Goal: Task Accomplishment & Management: Manage account settings

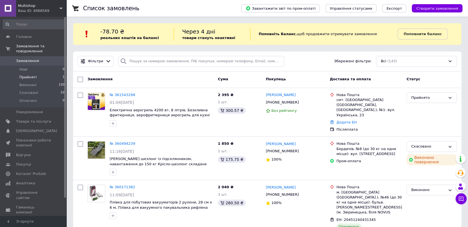
click at [29, 75] on span "Прийняті" at bounding box center [27, 77] width 17 height 5
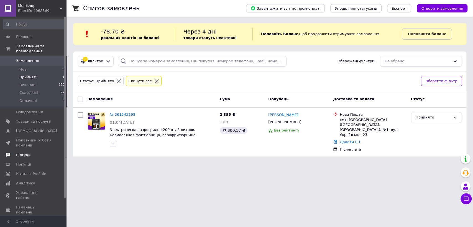
click at [26, 153] on span "Відгуки" at bounding box center [23, 155] width 14 height 5
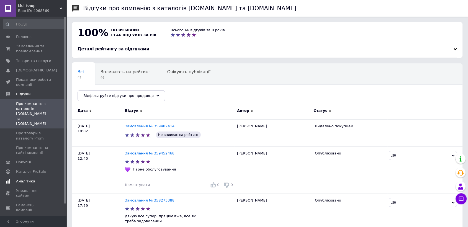
click at [29, 177] on link "Аналітика" at bounding box center [34, 181] width 68 height 9
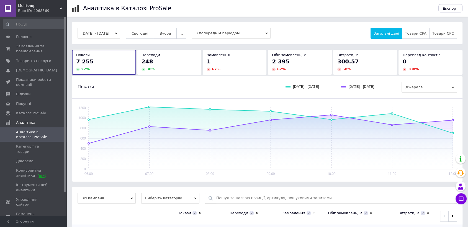
click at [148, 30] on button "Сьогодні" at bounding box center [140, 33] width 29 height 11
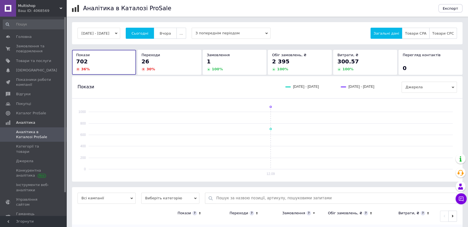
click at [417, 33] on span "Товари CPA" at bounding box center [415, 33] width 21 height 4
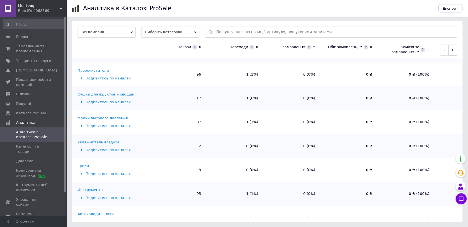
scroll to position [31, 0]
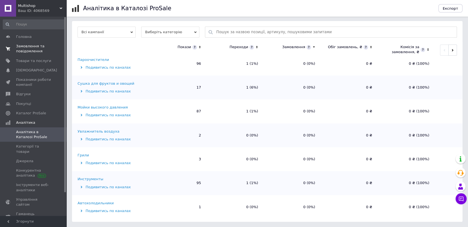
click at [31, 55] on link "Замовлення та повідомлення 0 0" at bounding box center [34, 49] width 68 height 14
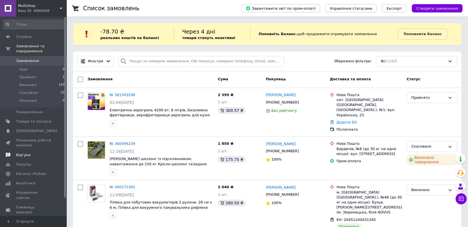
click at [16, 153] on span "Відгуки" at bounding box center [23, 155] width 14 height 5
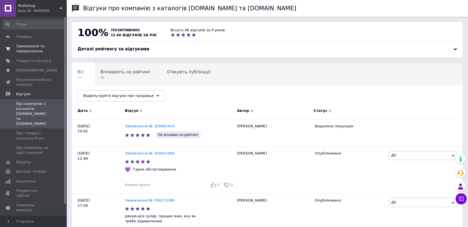
click at [24, 55] on link "Замовлення та повідомлення 0 0" at bounding box center [34, 49] width 68 height 14
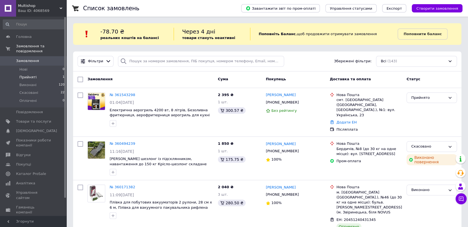
click at [29, 75] on span "Прийняті" at bounding box center [27, 77] width 17 height 5
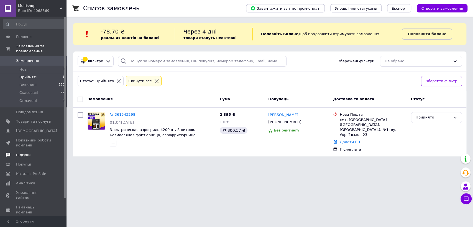
click at [25, 153] on span "Відгуки" at bounding box center [23, 155] width 14 height 5
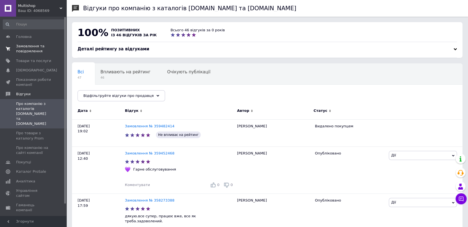
click at [31, 49] on span "Замовлення та повідомлення" at bounding box center [33, 49] width 35 height 10
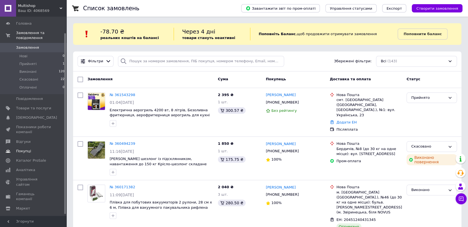
scroll to position [20, 0]
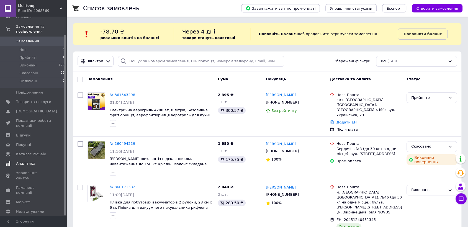
click at [24, 161] on span "Аналітика" at bounding box center [25, 163] width 19 height 5
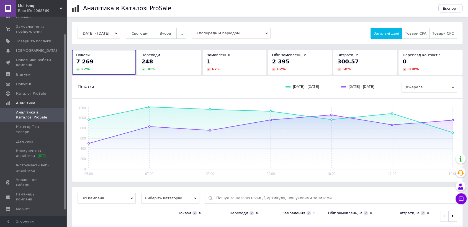
click at [423, 33] on span "Товари CPA" at bounding box center [415, 33] width 21 height 4
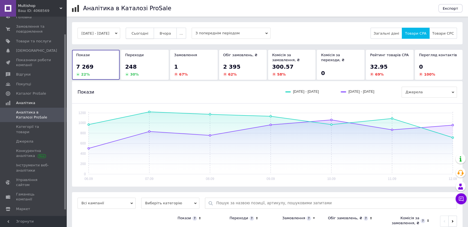
click at [148, 32] on span "Сьогодні" at bounding box center [140, 33] width 17 height 4
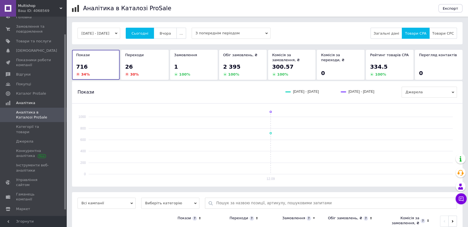
click at [144, 60] on div "Переходи 26 30 %" at bounding box center [144, 65] width 39 height 24
click at [39, 39] on span "Товари та послуги" at bounding box center [33, 41] width 35 height 5
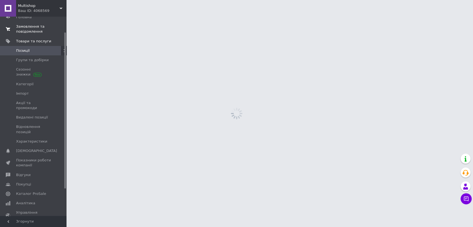
click at [32, 23] on link "Замовлення та повідомлення 0 0" at bounding box center [34, 29] width 68 height 14
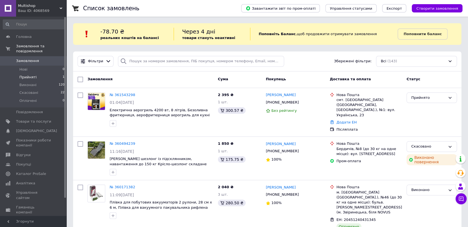
click at [29, 75] on span "Прийняті" at bounding box center [27, 77] width 17 height 5
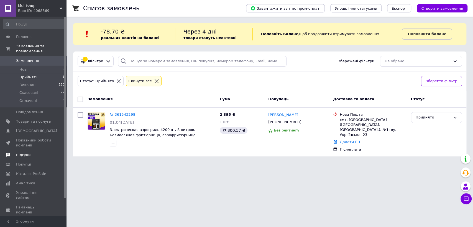
click at [22, 153] on link "Відгуки" at bounding box center [34, 154] width 68 height 9
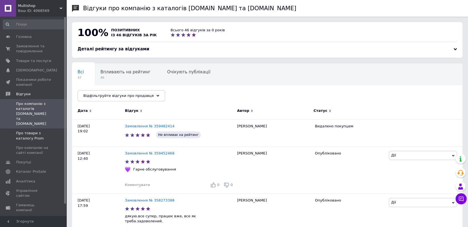
click at [27, 131] on span "Про товари з каталогу Prom" at bounding box center [33, 136] width 35 height 10
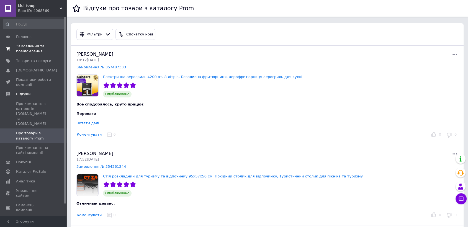
click at [42, 52] on span "Замовлення та повідомлення" at bounding box center [33, 49] width 35 height 10
